Goal: Information Seeking & Learning: Check status

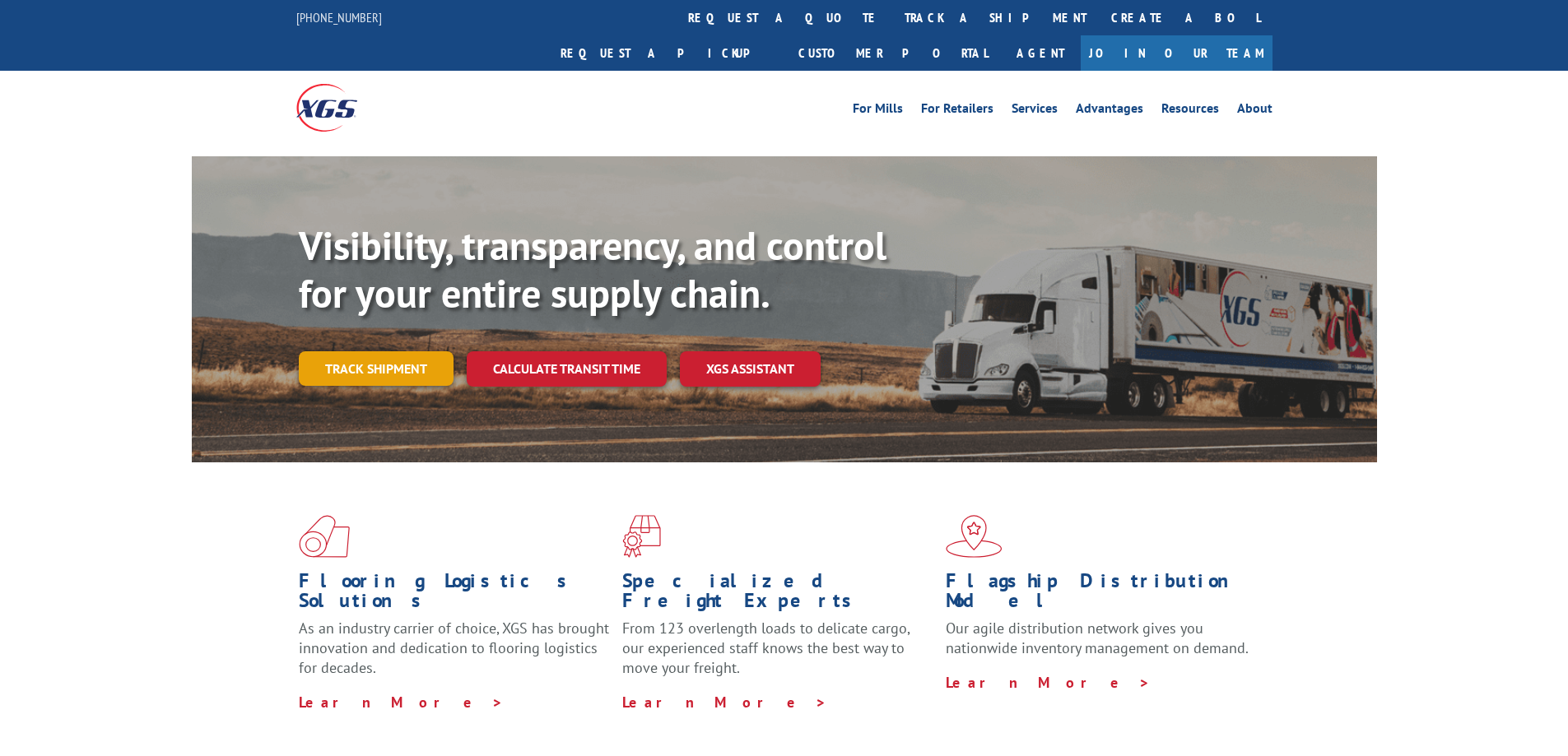
click at [409, 352] on link "Track shipment" at bounding box center [376, 369] width 155 height 35
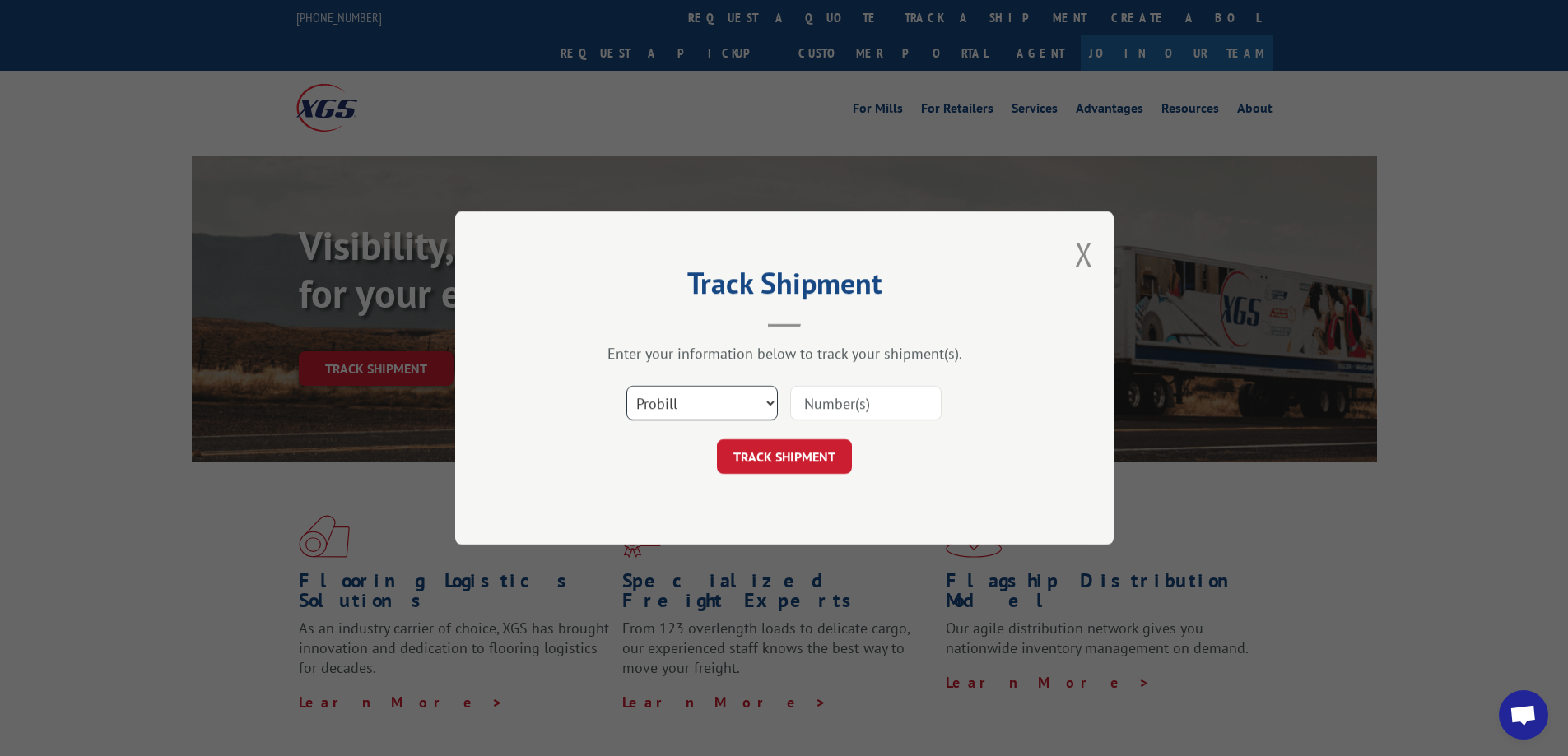
click at [672, 412] on select "Select category... Probill BOL PO" at bounding box center [702, 404] width 151 height 35
select select "bol"
click at [626, 386] on select "Select category... Probill BOL PO" at bounding box center [702, 404] width 151 height 35
click at [822, 397] on input at bounding box center [866, 404] width 151 height 35
paste input "54395608"
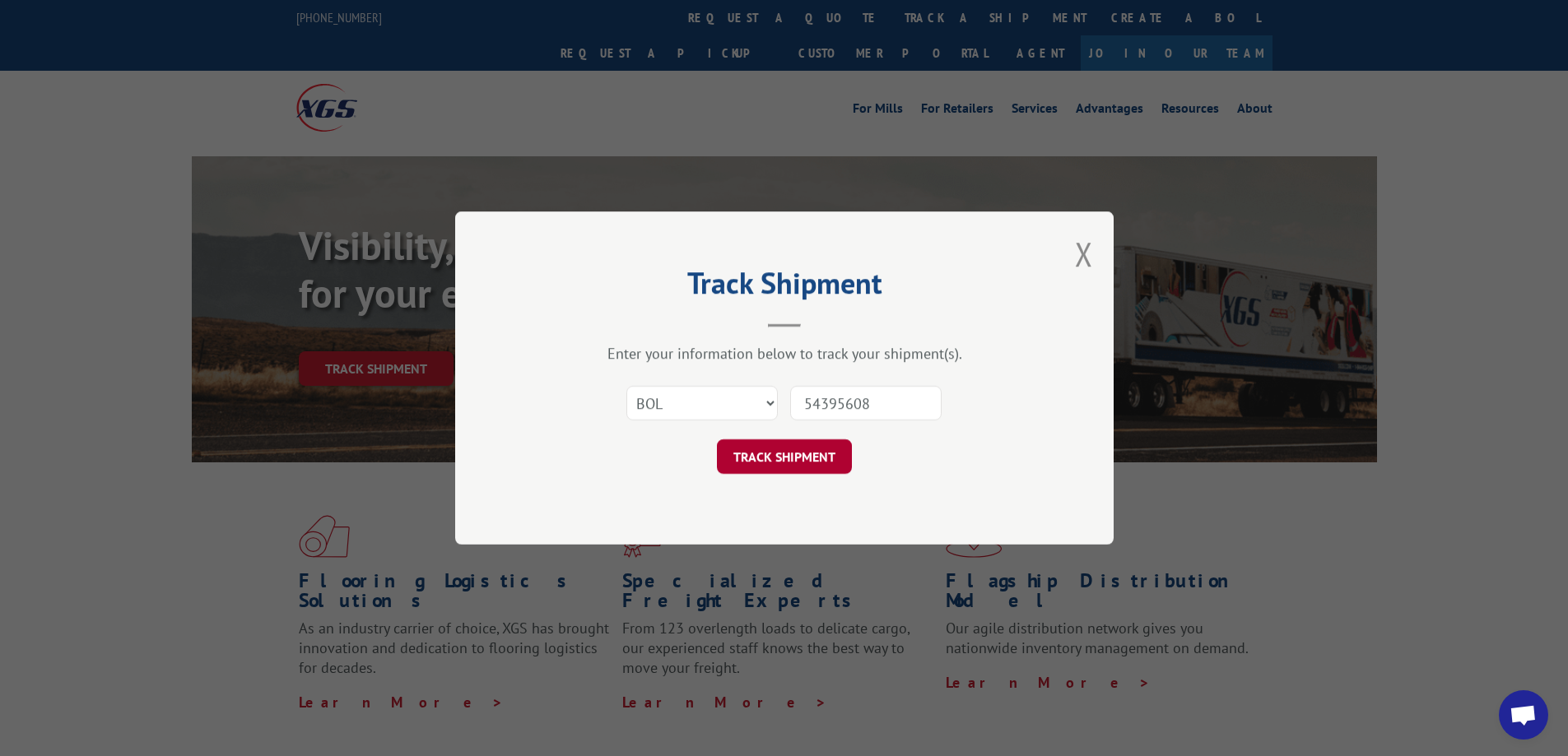
type input "54395608"
click at [819, 460] on button "TRACK SHIPMENT" at bounding box center [784, 457] width 135 height 35
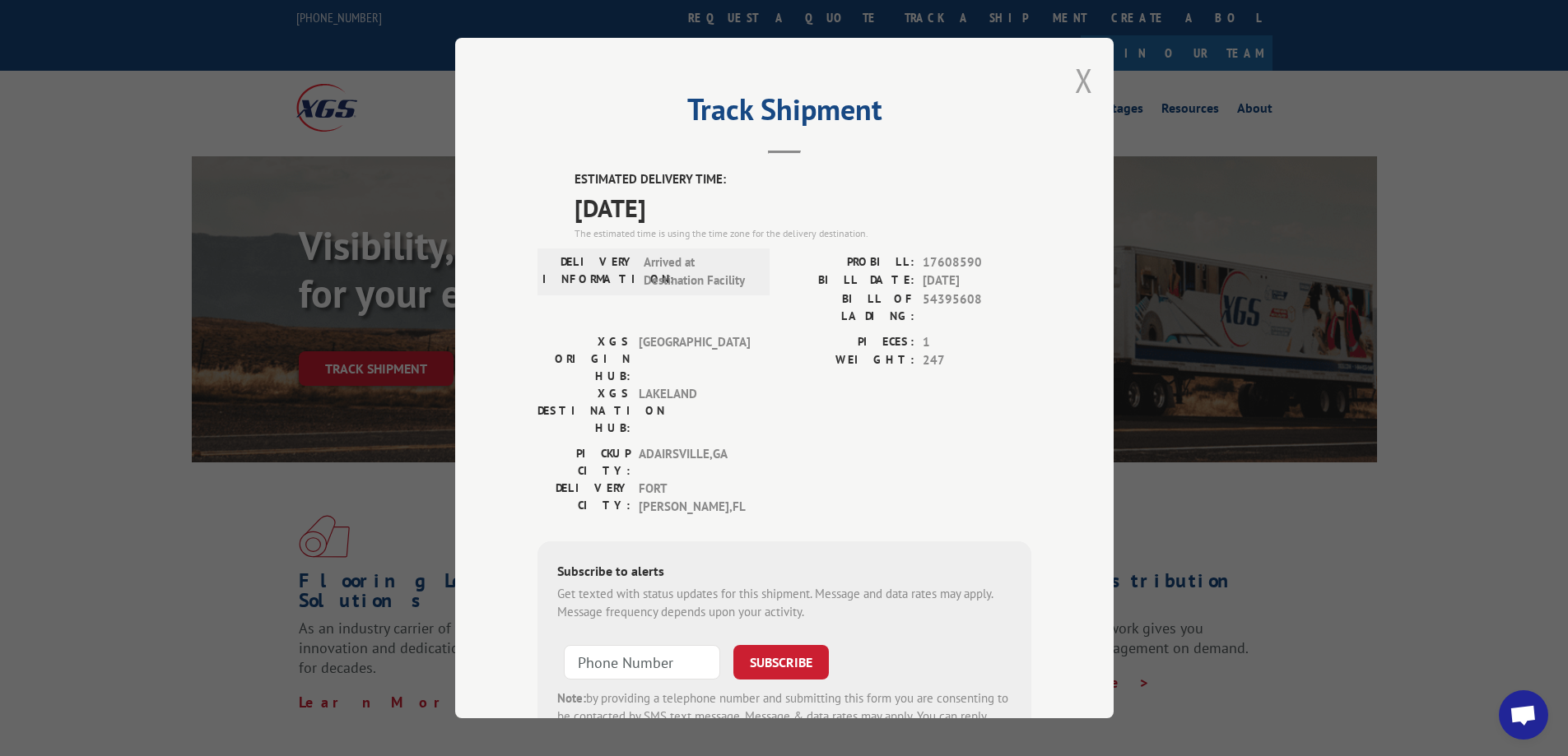
click at [1075, 78] on button "Close modal" at bounding box center [1084, 80] width 18 height 43
